Goal: Navigation & Orientation: Find specific page/section

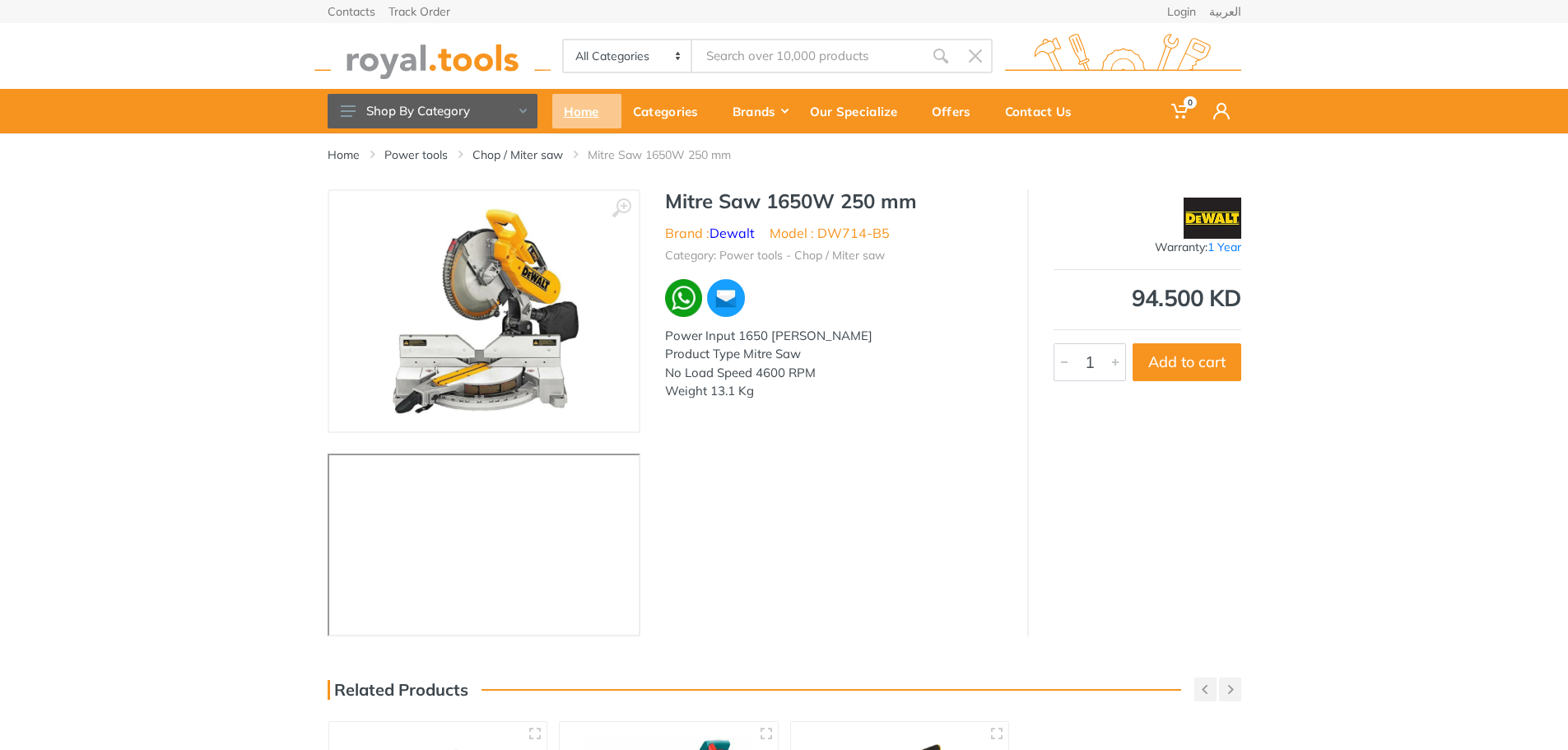
click at [576, 107] on div "Home" at bounding box center [587, 110] width 69 height 34
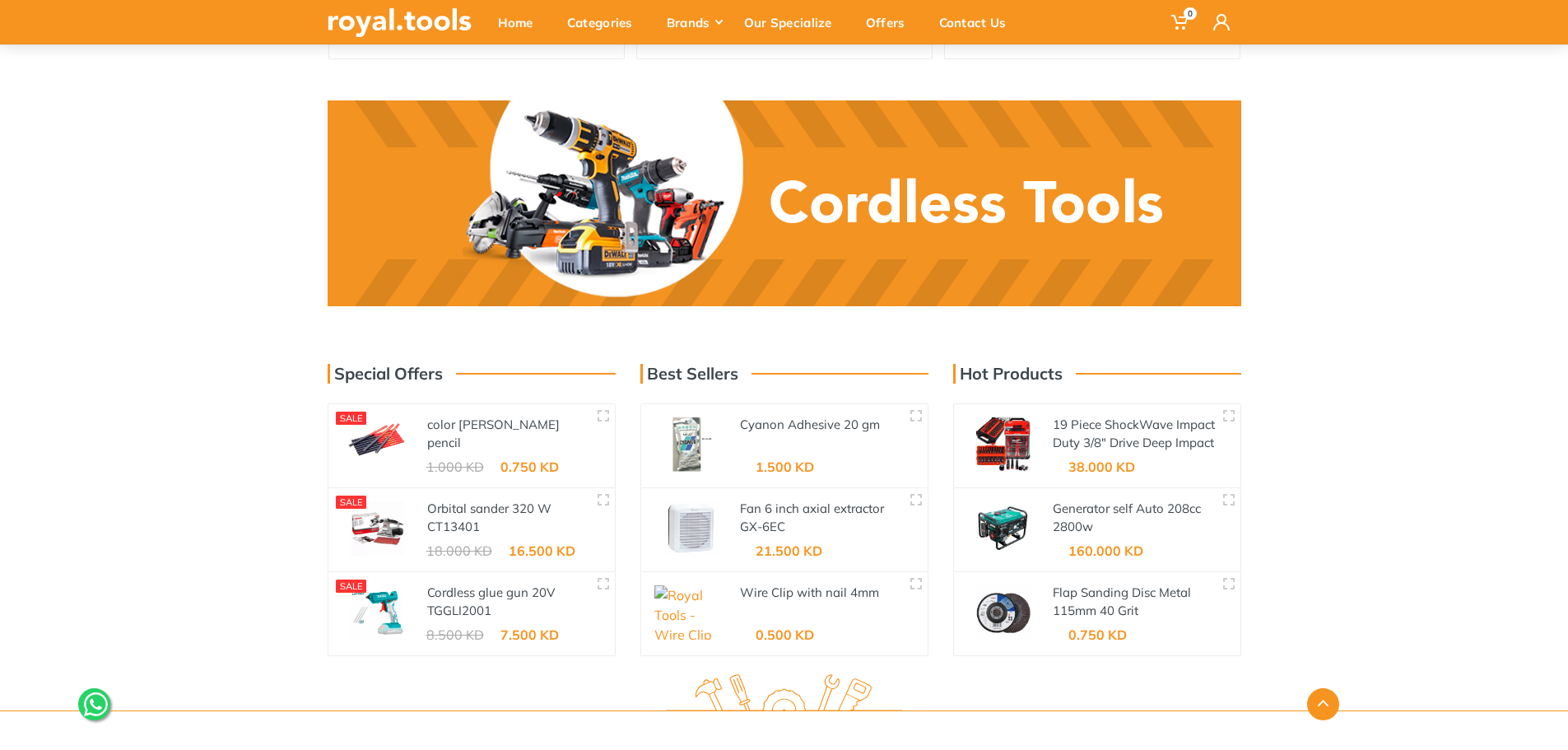
scroll to position [2448, 0]
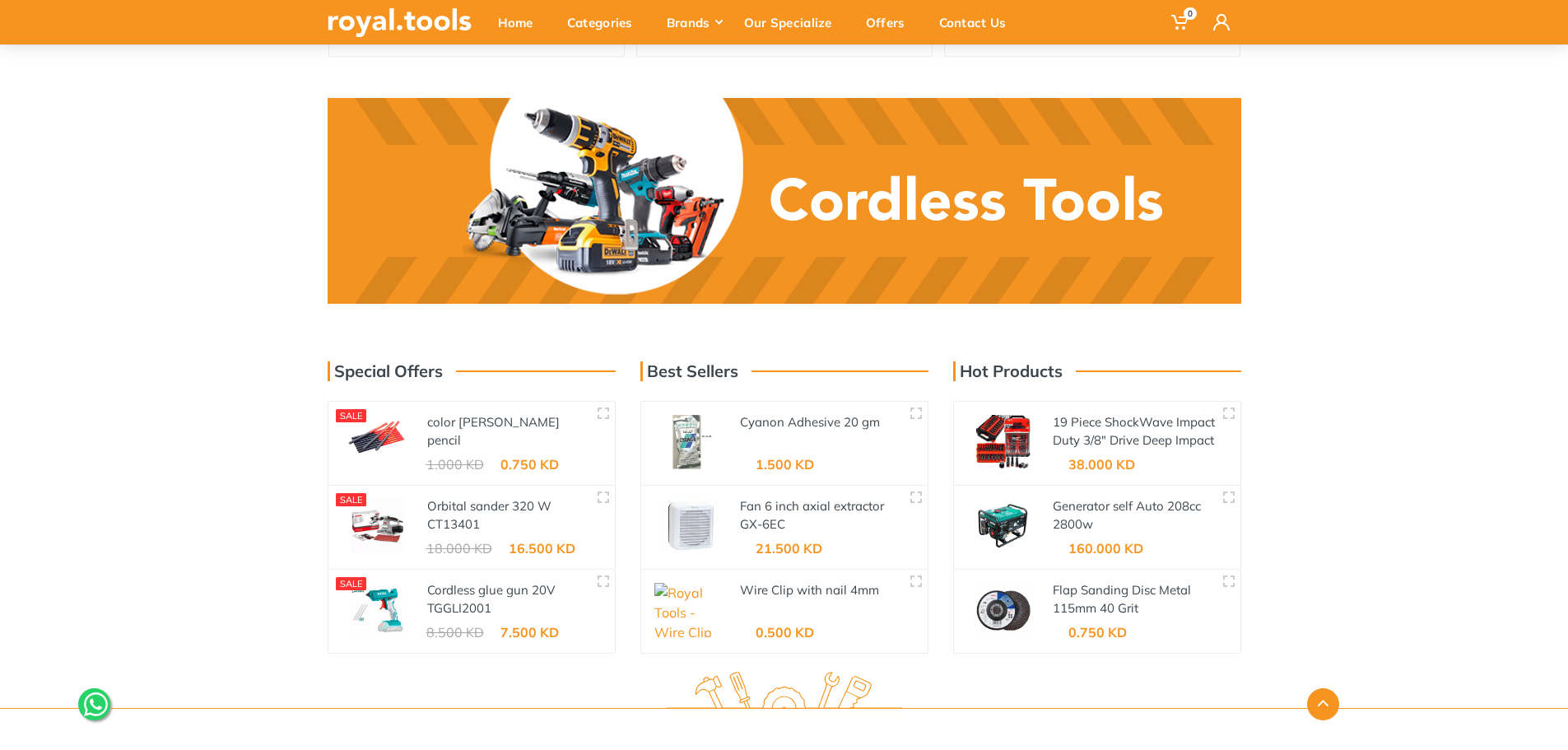
click at [739, 214] on link at bounding box center [784, 201] width 914 height 206
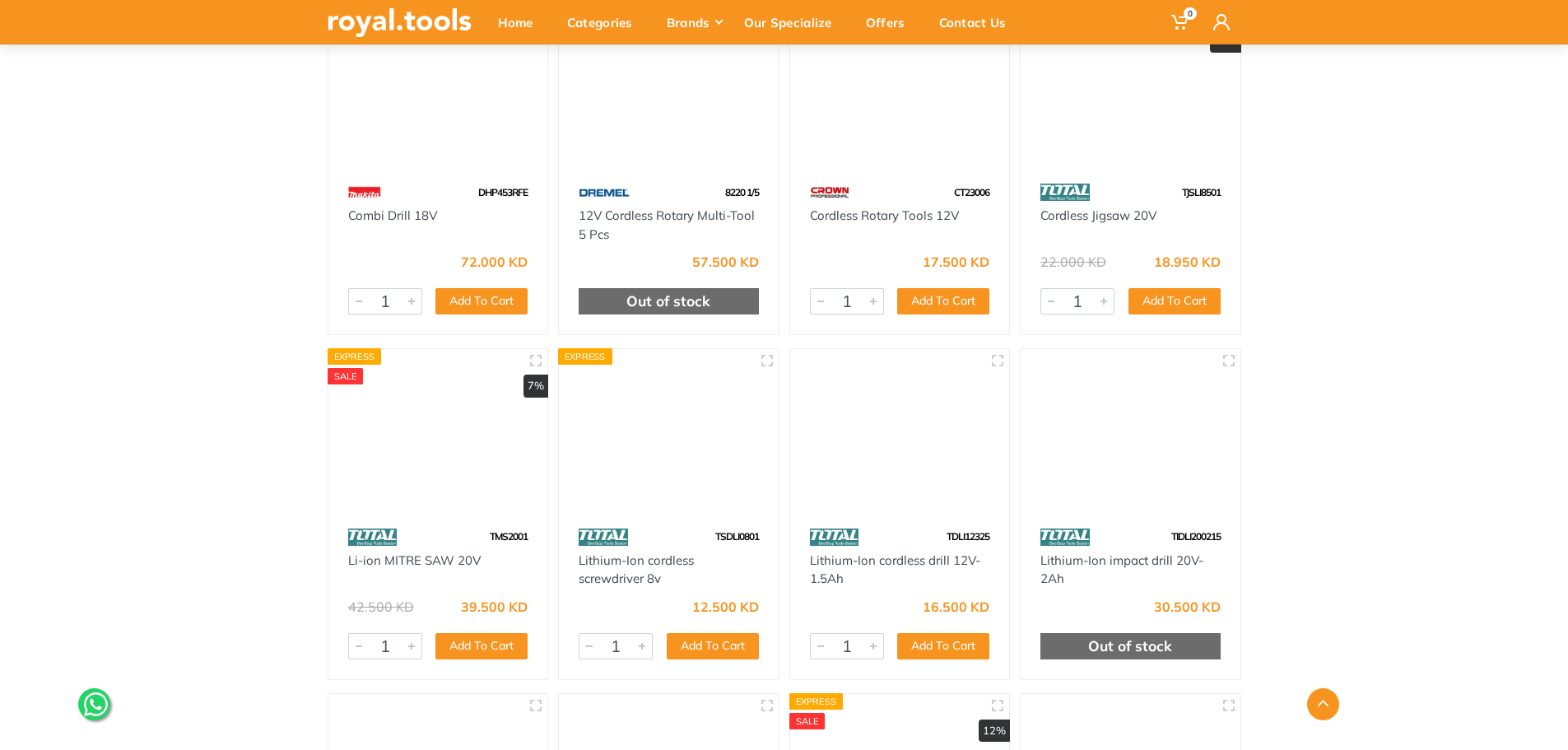
scroll to position [19100, 0]
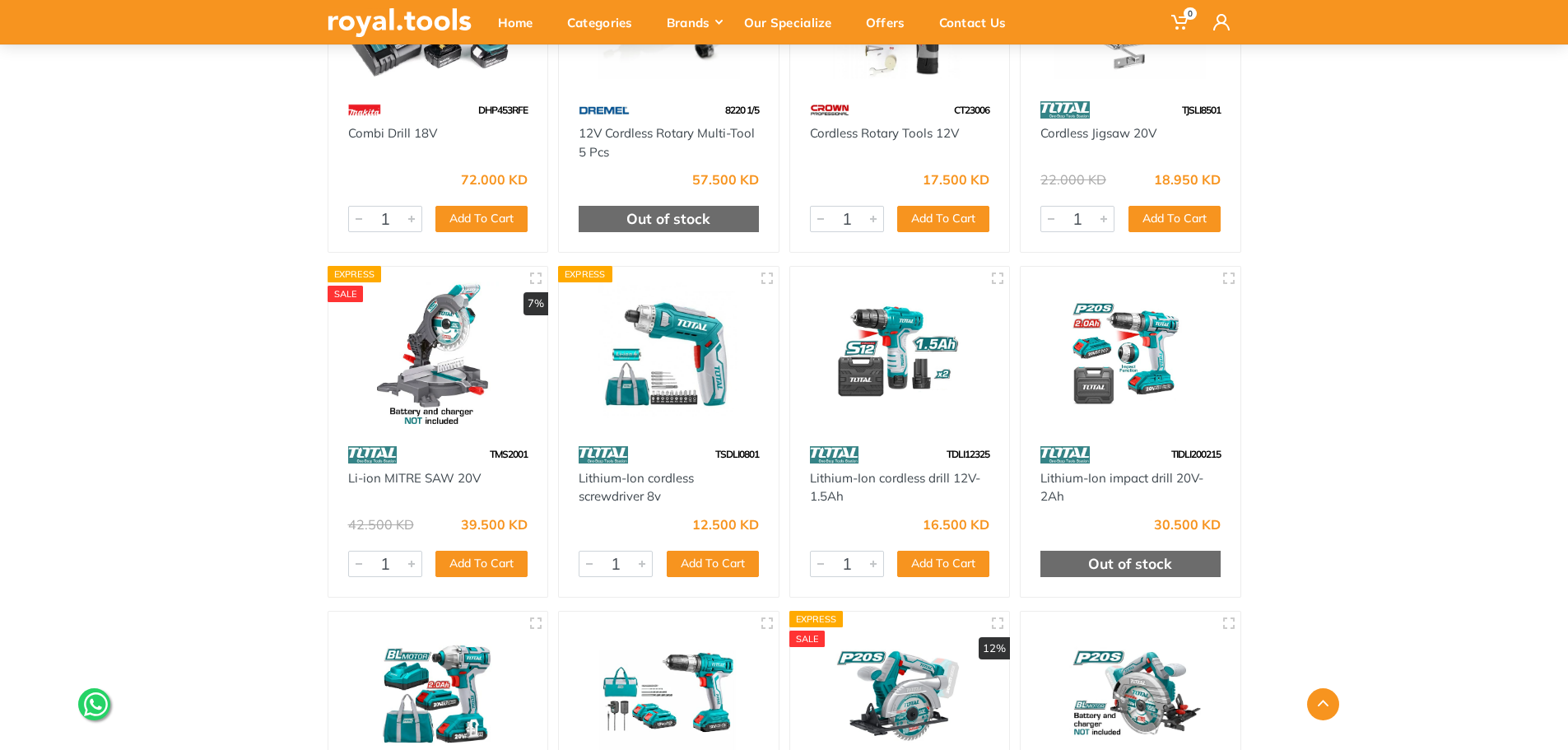
click at [436, 321] on img at bounding box center [438, 352] width 190 height 142
